Goal: Find specific page/section: Find specific page/section

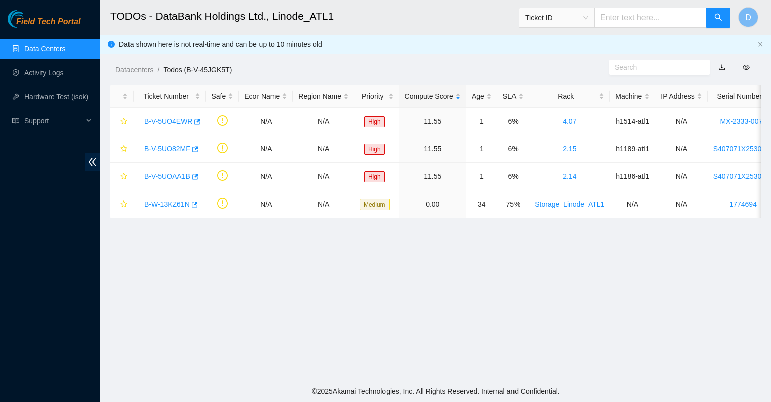
click at [41, 49] on link "Data Centers" at bounding box center [44, 49] width 41 height 8
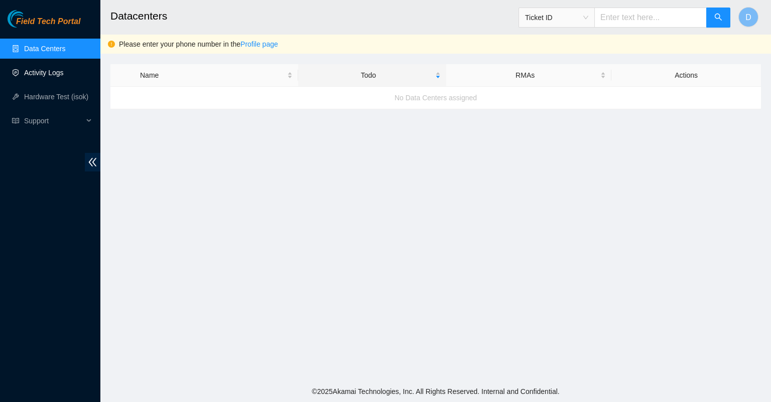
click at [44, 74] on link "Activity Logs" at bounding box center [44, 73] width 40 height 8
